Goal: Check status: Check status

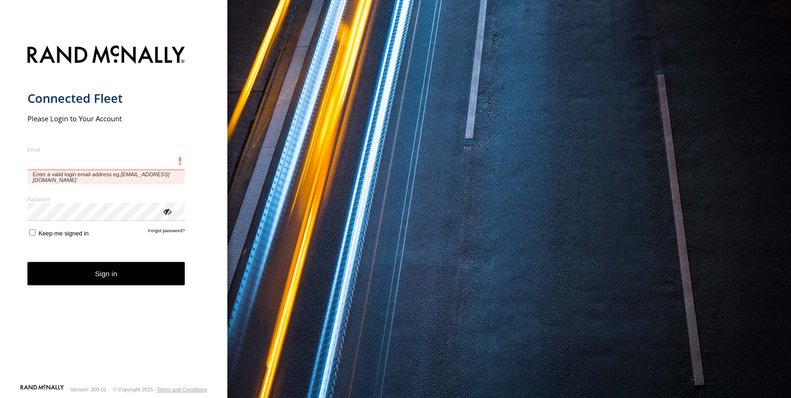
click at [63, 160] on input "Email" at bounding box center [106, 161] width 158 height 17
type input "**********"
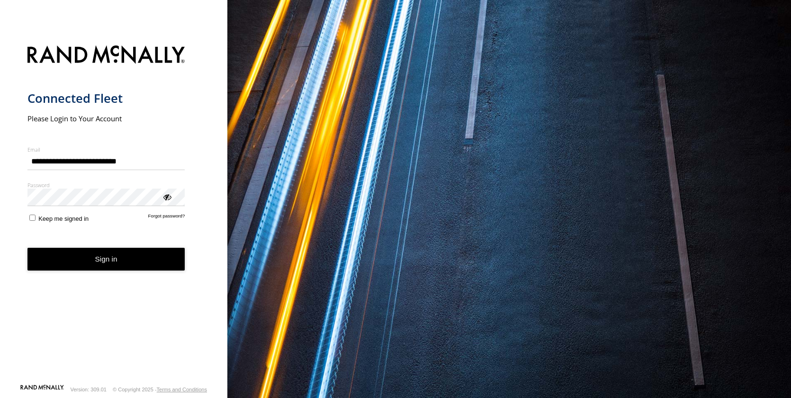
click at [93, 259] on button "Sign in" at bounding box center [106, 259] width 158 height 23
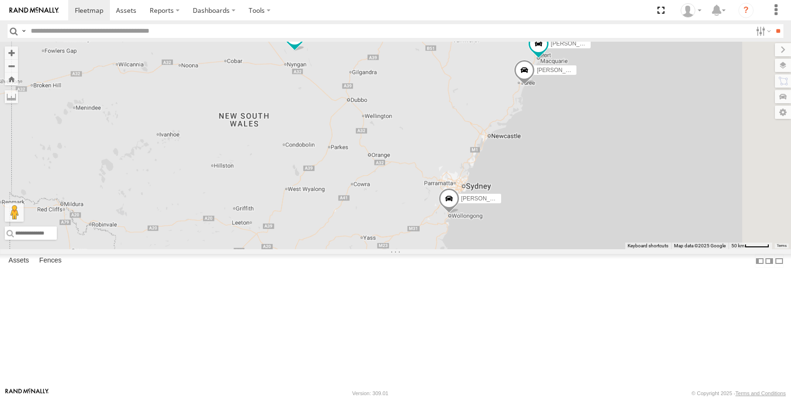
drag, startPoint x: 576, startPoint y: 253, endPoint x: 471, endPoint y: 168, distance: 135.0
click at [471, 168] on div "[PERSON_NAME] - NEW [PERSON_NAME] [PERSON_NAME] [PERSON_NAME] [PERSON_NAME] [PE…" at bounding box center [395, 146] width 791 height 208
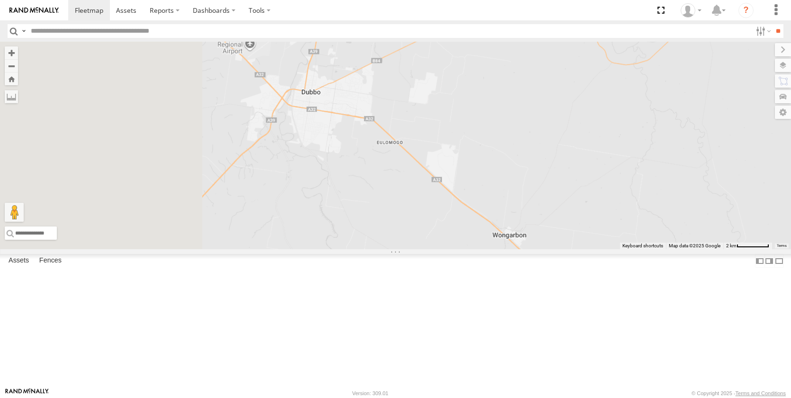
drag, startPoint x: 487, startPoint y: 245, endPoint x: 607, endPoint y: 145, distance: 156.4
click at [607, 147] on div "[PERSON_NAME] - NEW [PERSON_NAME] [PERSON_NAME] [PERSON_NAME] [PERSON_NAME] [PE…" at bounding box center [395, 146] width 791 height 208
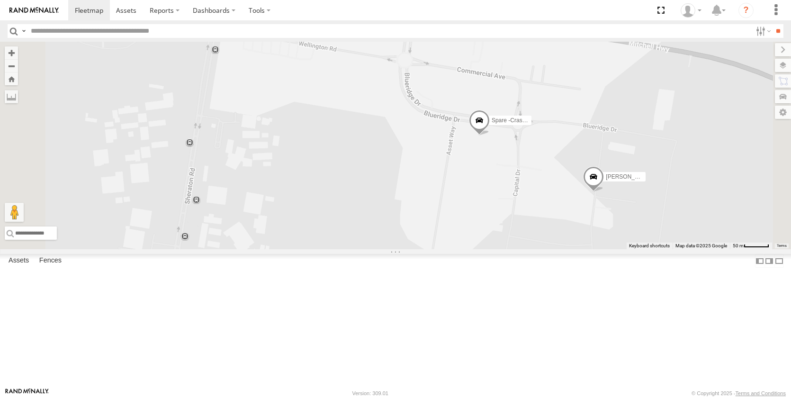
drag, startPoint x: 622, startPoint y: 285, endPoint x: 605, endPoint y: 151, distance: 135.2
click at [606, 152] on div "[PERSON_NAME] - NEW [PERSON_NAME] [PERSON_NAME] [PERSON_NAME] [PERSON_NAME] [PE…" at bounding box center [395, 146] width 791 height 208
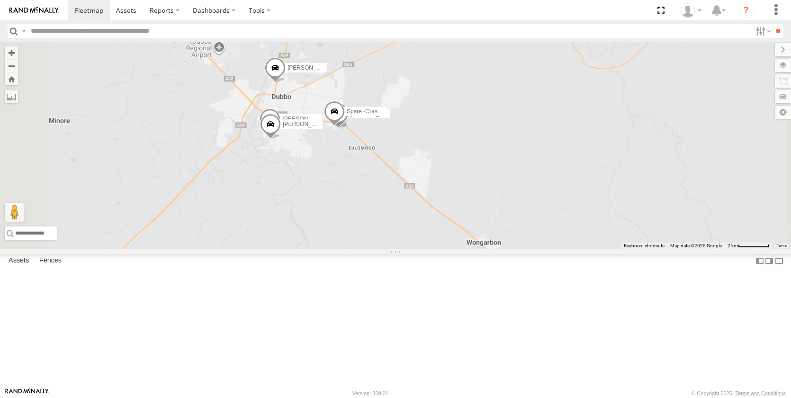
drag, startPoint x: 427, startPoint y: 198, endPoint x: 497, endPoint y: 200, distance: 69.2
click at [504, 199] on div "[PERSON_NAME] - NEW [PERSON_NAME] [PERSON_NAME] [PERSON_NAME] [PERSON_NAME] [PE…" at bounding box center [395, 146] width 791 height 208
